Goal: Find specific page/section: Find specific page/section

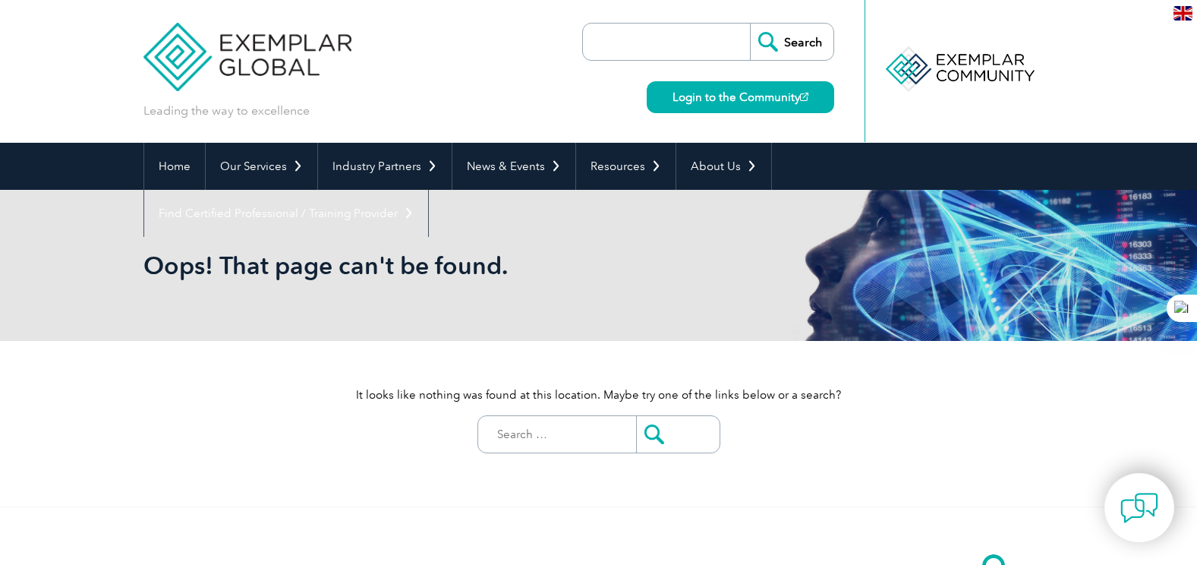
click at [537, 442] on input "Search for:" at bounding box center [561, 434] width 150 height 36
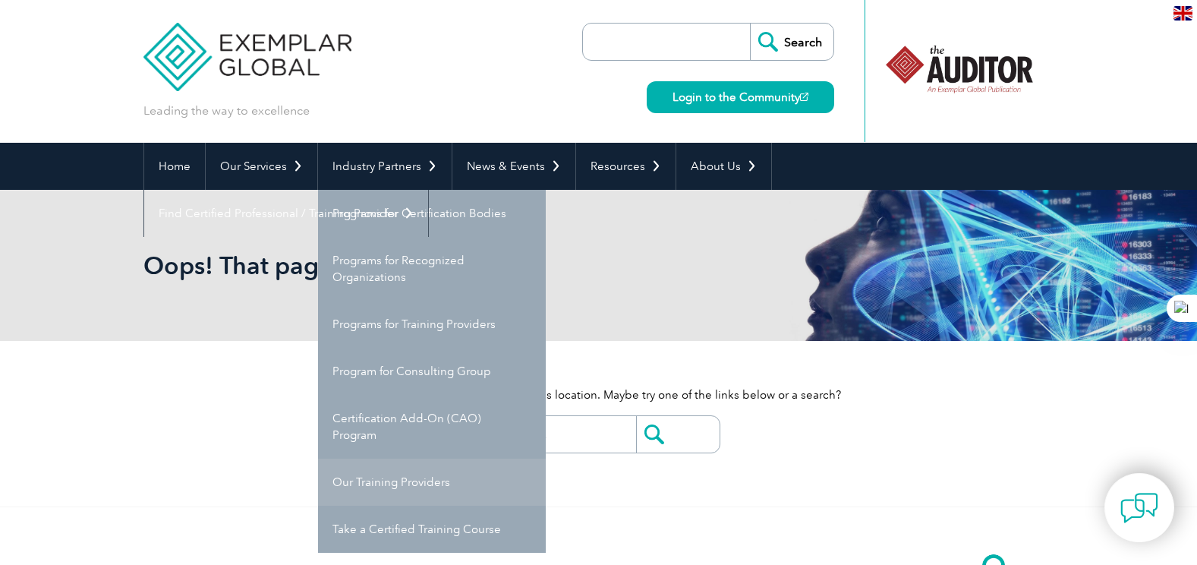
click at [405, 487] on link "Our Training Providers" at bounding box center [432, 481] width 228 height 47
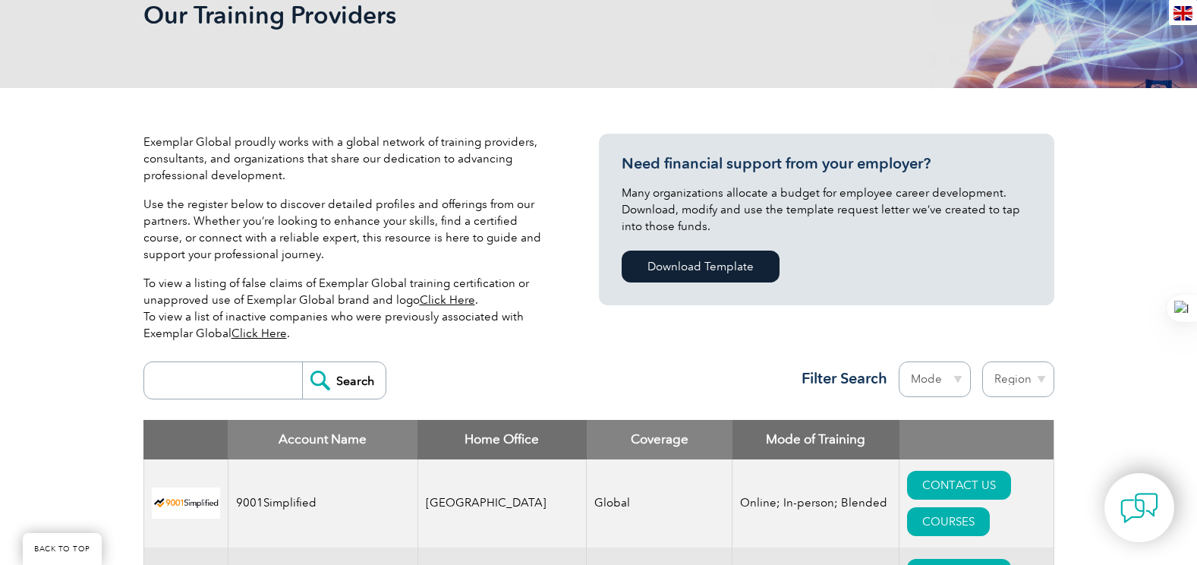
scroll to position [228, 0]
